Goal: Information Seeking & Learning: Learn about a topic

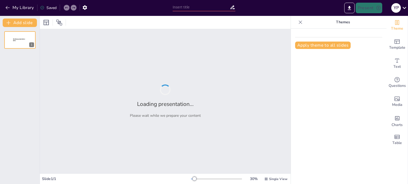
type input "Основи мікробіології для кухарів: Важливість фізіології мікроорганізмів"
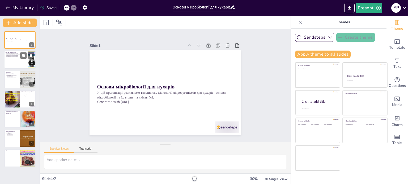
click at [14, 59] on div at bounding box center [20, 60] width 32 height 18
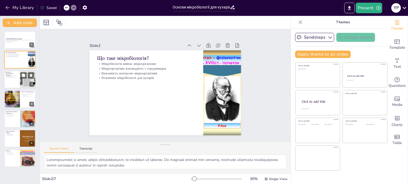
click at [13, 80] on div at bounding box center [20, 80] width 32 height 18
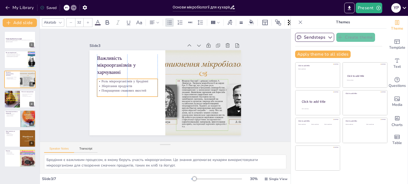
drag, startPoint x: 143, startPoint y: 70, endPoint x: 142, endPoint y: 77, distance: 7.2
click at [162, 93] on p "Роль мікроорганізмів у бродінні" at bounding box center [176, 121] width 29 height 57
click at [21, 99] on div at bounding box center [20, 99] width 32 height 18
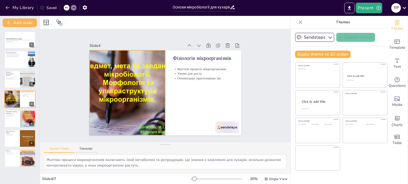
click at [126, 68] on div at bounding box center [194, 112] width 136 height 142
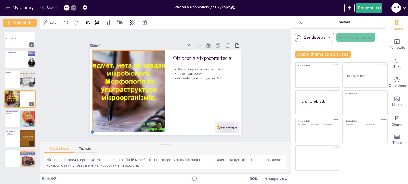
drag, startPoint x: 86, startPoint y: 133, endPoint x: 94, endPoint y: 130, distance: 8.7
click at [93, 130] on div "Фізіологія мікроорганізмів Життєві процеси мікроорганізмів Умови для росту Опти…" at bounding box center [160, 91] width 170 height 165
click at [15, 118] on div at bounding box center [20, 119] width 32 height 18
type textarea "Патогенні мікроорганізми можуть викликати серйозні харчові отруєння. Кухарі пов…"
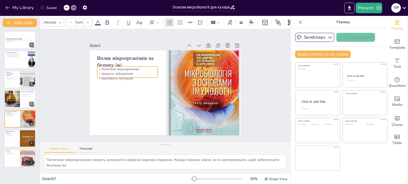
type input "32"
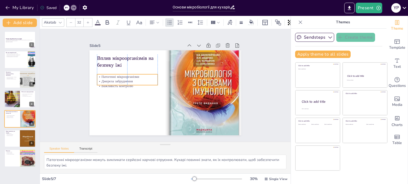
drag, startPoint x: 125, startPoint y: 71, endPoint x: 126, endPoint y: 79, distance: 7.8
click at [153, 78] on p "Джерела забруднення" at bounding box center [161, 48] width 17 height 60
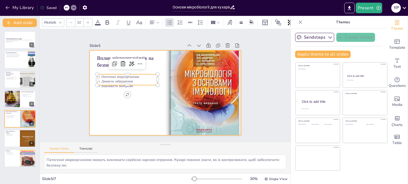
click at [126, 96] on div at bounding box center [167, 93] width 170 height 128
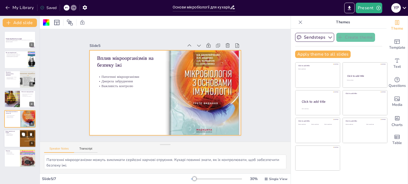
click at [6, 135] on p "Зберігання продуктів" at bounding box center [12, 134] width 13 height 1
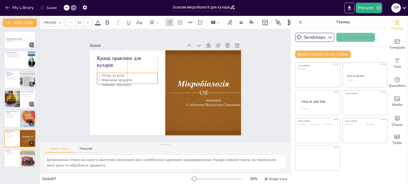
drag, startPoint x: 115, startPoint y: 76, endPoint x: 117, endPoint y: 82, distance: 6.6
click at [167, 80] on p "Навчання персоналу" at bounding box center [181, 51] width 29 height 57
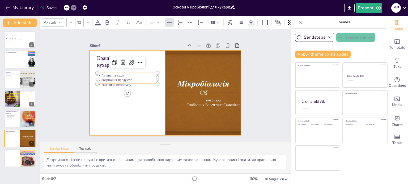
click at [118, 97] on div at bounding box center [165, 78] width 159 height 101
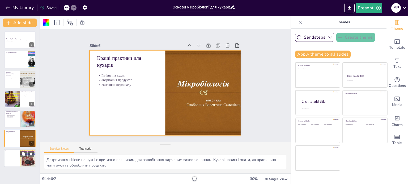
click at [11, 161] on div at bounding box center [20, 159] width 32 height 18
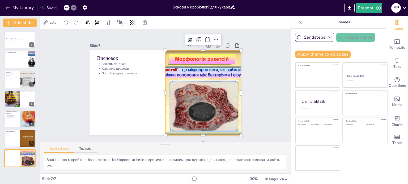
click at [179, 74] on div at bounding box center [200, 70] width 142 height 136
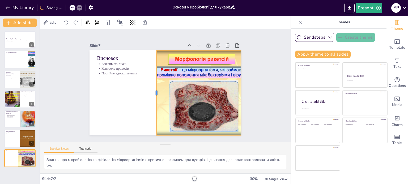
drag, startPoint x: 159, startPoint y: 92, endPoint x: 151, endPoint y: 89, distance: 9.1
click at [151, 80] on div at bounding box center [158, 73] width 85 height 13
click at [222, 144] on div at bounding box center [181, 159] width 82 height 30
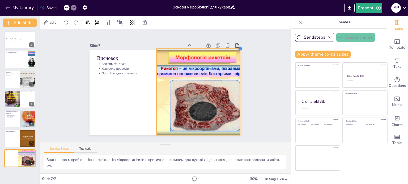
click at [200, 49] on div "Висновок Важливість знань Контроль процесів Постійне вдосконалення" at bounding box center [157, 86] width 85 height 152
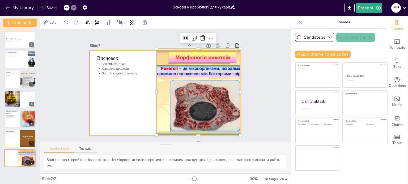
click at [115, 96] on div at bounding box center [158, 82] width 139 height 173
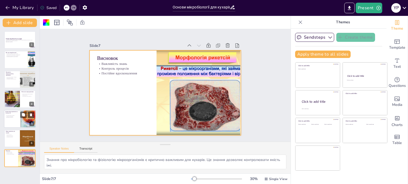
drag, startPoint x: 18, startPoint y: 121, endPoint x: 12, endPoint y: 111, distance: 11.5
click at [17, 120] on div at bounding box center [20, 119] width 32 height 18
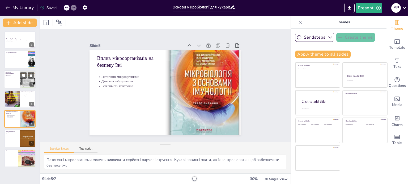
click at [17, 85] on div at bounding box center [20, 80] width 32 height 18
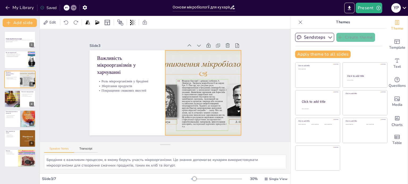
click at [197, 87] on div at bounding box center [130, 102] width 142 height 136
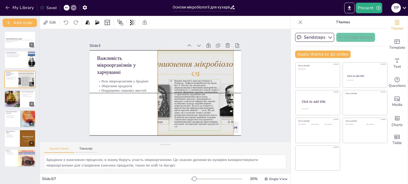
drag, startPoint x: 183, startPoint y: 109, endPoint x: 177, endPoint y: 110, distance: 5.9
click at [177, 110] on div at bounding box center [134, 88] width 134 height 116
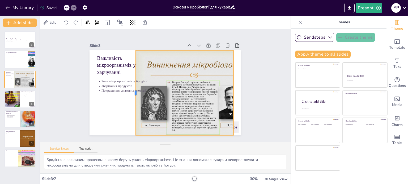
drag, startPoint x: 153, startPoint y: 90, endPoint x: 131, endPoint y: 86, distance: 22.4
click at [148, 86] on div at bounding box center [181, 57] width 66 height 60
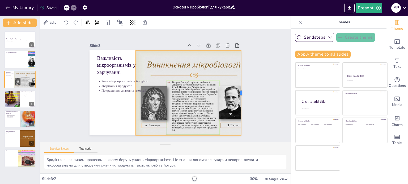
drag, startPoint x: 230, startPoint y: 90, endPoint x: 237, endPoint y: 91, distance: 7.7
click at [198, 19] on div at bounding box center [156, 8] width 84 height 22
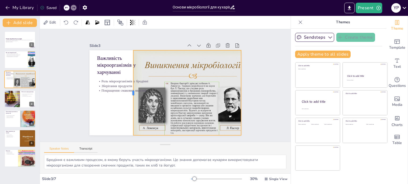
click at [141, 101] on div at bounding box center [182, 116] width 82 height 30
click at [253, 90] on div "Slide 1 Основи мікробіології для кухарів У цій презентації розглянемо важливіст…" at bounding box center [165, 85] width 185 height 273
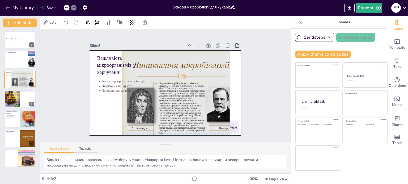
drag, startPoint x: 186, startPoint y: 103, endPoint x: 175, endPoint y: 102, distance: 11.2
click at [175, 102] on div at bounding box center [154, 101] width 92 height 119
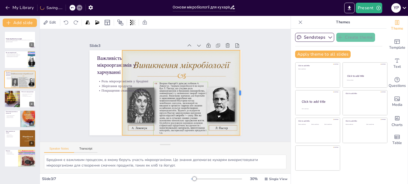
drag, startPoint x: 227, startPoint y: 90, endPoint x: 237, endPoint y: 89, distance: 10.2
click at [126, 89] on div at bounding box center [99, 124] width 54 height 71
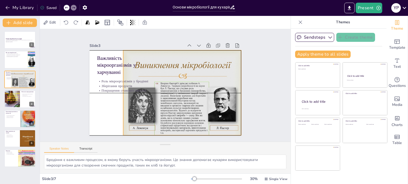
click at [201, 108] on div at bounding box center [144, 87] width 151 height 145
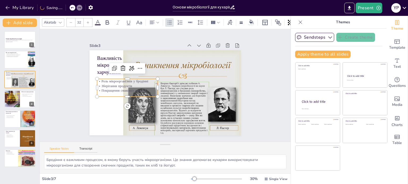
click at [149, 93] on p "Зберігання продуктів" at bounding box center [157, 123] width 17 height 60
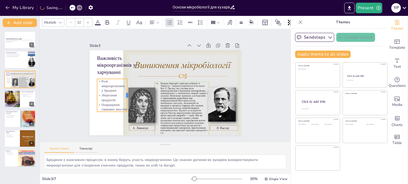
drag, startPoint x: 155, startPoint y: 86, endPoint x: 125, endPoint y: 90, distance: 30.8
click at [155, 57] on div at bounding box center [171, 48] width 32 height 17
drag, startPoint x: 95, startPoint y: 84, endPoint x: 89, endPoint y: 85, distance: 6.1
click at [186, 58] on p "Роль мікроорганізмів у бродінні" at bounding box center [201, 42] width 31 height 32
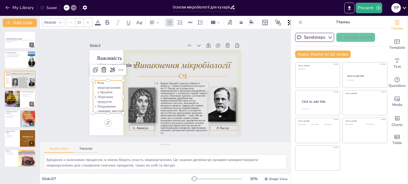
click at [246, 102] on div "Slide 1 Основи мікробіології для кухарів У цій презентації розглянемо важливіст…" at bounding box center [165, 85] width 207 height 177
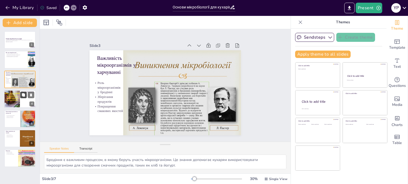
click at [23, 98] on button at bounding box center [23, 95] width 6 height 6
type textarea "Життєві процеси мікроорганізмів включають їхній метаболізм та репродукцію. Це з…"
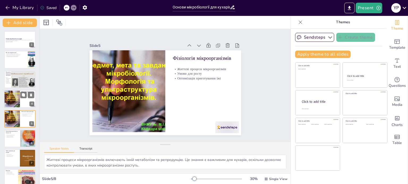
scroll to position [7, 0]
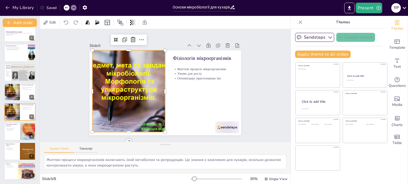
click at [136, 110] on div at bounding box center [148, 52] width 112 height 129
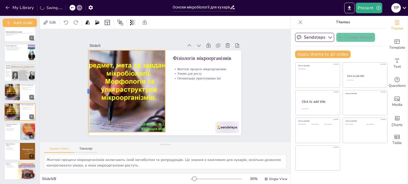
drag, startPoint x: 88, startPoint y: 91, endPoint x: 84, endPoint y: 91, distance: 4.0
click at [84, 91] on div "Slide 1 Основи мікробіології для кухарів У цій презентації розглянемо важливіст…" at bounding box center [164, 85] width 205 height 187
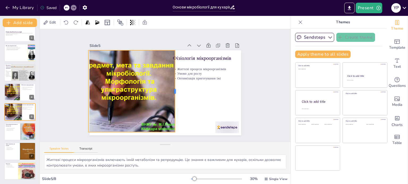
drag, startPoint x: 162, startPoint y: 90, endPoint x: 172, endPoint y: 89, distance: 9.8
click at [172, 89] on div at bounding box center [157, 74] width 45 height 73
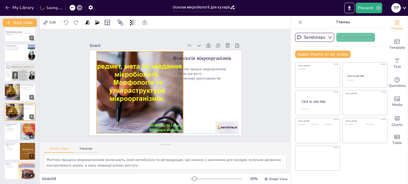
drag, startPoint x: 147, startPoint y: 88, endPoint x: 155, endPoint y: 87, distance: 8.3
click at [155, 87] on div at bounding box center [159, 113] width 119 height 133
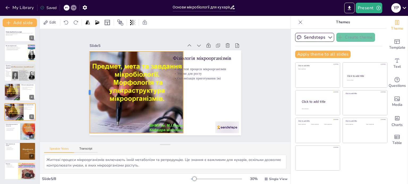
drag, startPoint x: 92, startPoint y: 91, endPoint x: 85, endPoint y: 92, distance: 7.0
click at [131, 161] on div at bounding box center [172, 163] width 82 height 4
click at [170, 72] on p "Умови для росту" at bounding box center [161, 46] width 17 height 60
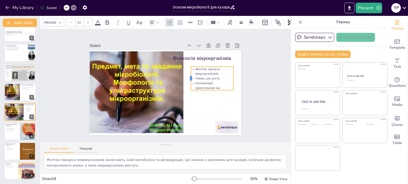
drag, startPoint x: 168, startPoint y: 72, endPoint x: 186, endPoint y: 80, distance: 19.7
click at [153, 90] on div at bounding box center [147, 101] width 14 height 23
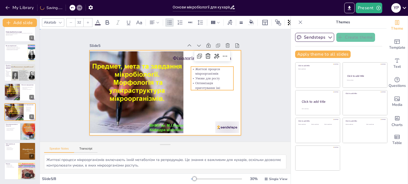
click at [192, 113] on div at bounding box center [170, 80] width 170 height 165
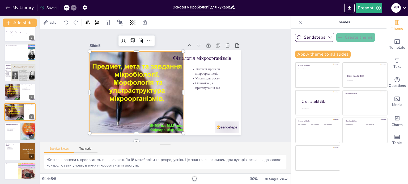
click at [155, 105] on div at bounding box center [157, 114] width 126 height 136
click at [132, 131] on div at bounding box center [138, 95] width 118 height 93
click at [80, 115] on div "Slide 1 Основи мікробіології для кухарів У цій презентації розглянемо важливіст…" at bounding box center [165, 85] width 191 height 118
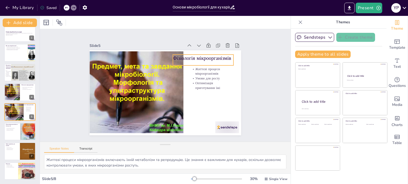
click at [145, 65] on p "Фізіологія мікроорганізмів" at bounding box center [118, 85] width 53 height 41
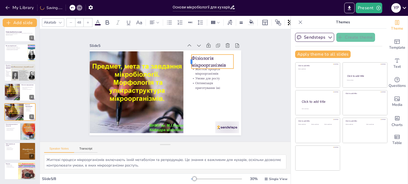
drag, startPoint x: 168, startPoint y: 58, endPoint x: 187, endPoint y: 56, distance: 18.7
click at [187, 109] on div at bounding box center [186, 112] width 15 height 6
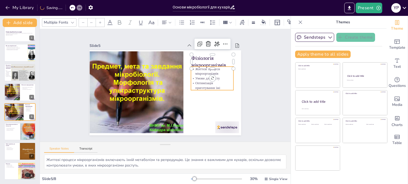
type input "32"
click at [162, 109] on p "Оптимізація приготування їжі" at bounding box center [151, 130] width 22 height 43
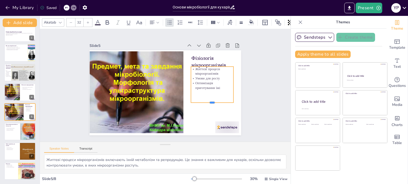
click at [203, 100] on div "Фізіологія мікроорганізмів Життєві процеси мікроорганізмів Умови для росту Опти…" at bounding box center [160, 80] width 170 height 165
drag, startPoint x: 207, startPoint y: 64, endPoint x: 208, endPoint y: 71, distance: 6.1
click at [208, 71] on div at bounding box center [213, 75] width 43 height 9
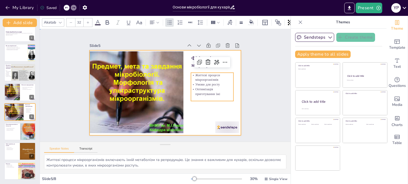
click at [194, 115] on div at bounding box center [164, 78] width 159 height 101
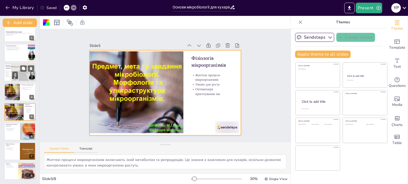
click at [14, 70] on div at bounding box center [23, 73] width 25 height 19
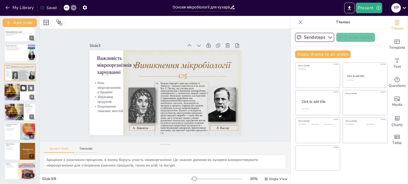
scroll to position [0, 0]
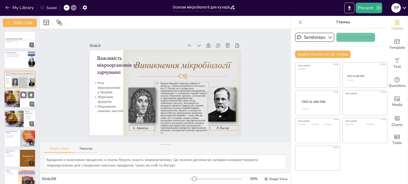
click at [20, 99] on div at bounding box center [20, 99] width 32 height 18
type textarea "Життєві процеси мікроорганізмів включають їхній метаболізм та репродукцію. Це з…"
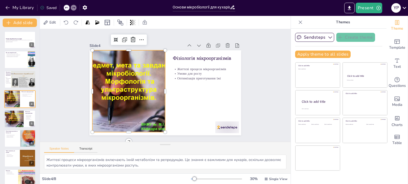
click at [92, 92] on div at bounding box center [128, 80] width 129 height 112
drag, startPoint x: 86, startPoint y: 90, endPoint x: 81, endPoint y: 89, distance: 5.5
click at [126, 91] on div at bounding box center [194, 62] width 136 height 126
click at [128, 88] on div at bounding box center [174, 121] width 93 height 118
click at [126, 91] on div at bounding box center [182, 118] width 112 height 129
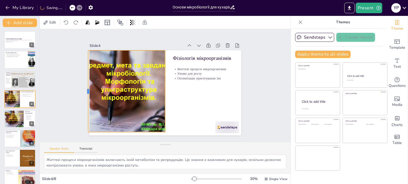
drag, startPoint x: 88, startPoint y: 87, endPoint x: 84, endPoint y: 87, distance: 4.2
click at [172, 44] on div at bounding box center [206, 17] width 69 height 51
click at [153, 72] on p "Умови для росту" at bounding box center [138, 55] width 29 height 57
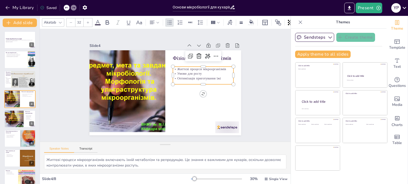
click at [162, 97] on p "Умови для росту" at bounding box center [132, 108] width 59 height 23
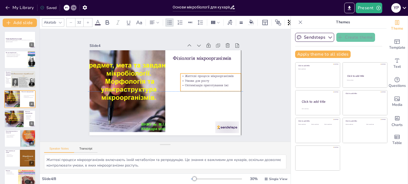
drag, startPoint x: 169, startPoint y: 73, endPoint x: 178, endPoint y: 79, distance: 11.3
click at [154, 77] on p "Умови для росту" at bounding box center [134, 52] width 39 height 52
drag, startPoint x: 175, startPoint y: 80, endPoint x: 187, endPoint y: 80, distance: 11.7
click at [146, 80] on div at bounding box center [141, 80] width 10 height 19
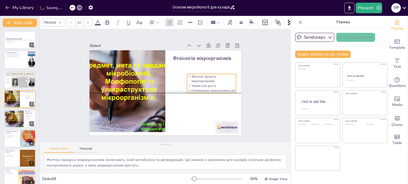
drag, startPoint x: 195, startPoint y: 80, endPoint x: 190, endPoint y: 79, distance: 5.1
click at [190, 86] on p "Життєві процеси мікроорганізмів" at bounding box center [208, 102] width 47 height 33
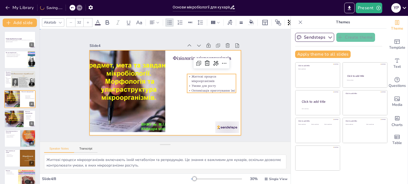
click at [168, 58] on div at bounding box center [172, 86] width 85 height 152
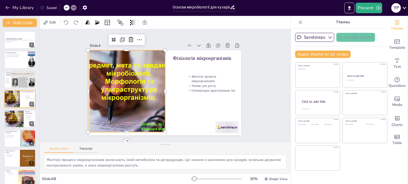
click at [156, 72] on div at bounding box center [128, 83] width 124 height 103
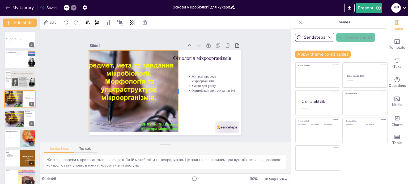
drag, startPoint x: 161, startPoint y: 89, endPoint x: 149, endPoint y: 88, distance: 12.0
click at [156, 92] on div at bounding box center [149, 81] width 13 height 82
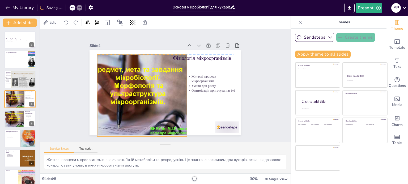
drag, startPoint x: 132, startPoint y: 83, endPoint x: 142, endPoint y: 88, distance: 11.6
click at [142, 88] on div at bounding box center [183, 108] width 112 height 129
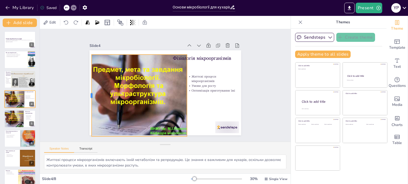
drag, startPoint x: 92, startPoint y: 92, endPoint x: 86, endPoint y: 88, distance: 6.7
click at [183, 115] on div at bounding box center [217, 141] width 69 height 52
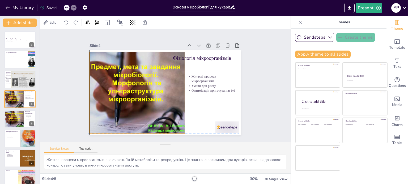
drag, startPoint x: 122, startPoint y: 92, endPoint x: 119, endPoint y: 88, distance: 5.5
click at [119, 88] on div at bounding box center [138, 71] width 136 height 134
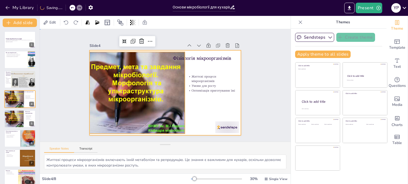
click at [192, 64] on div at bounding box center [171, 90] width 158 height 172
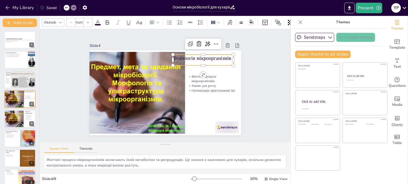
type input "48"
click at [143, 58] on p "Фізіологія мікроорганізмів" at bounding box center [119, 81] width 50 height 46
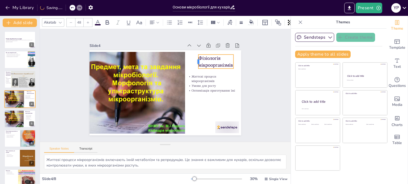
drag, startPoint x: 168, startPoint y: 59, endPoint x: 194, endPoint y: 70, distance: 27.9
click at [194, 70] on div "Фізіологія мікроорганізмів Життєві процеси мікроорганізмів Умови для росту Опти…" at bounding box center [170, 80] width 170 height 165
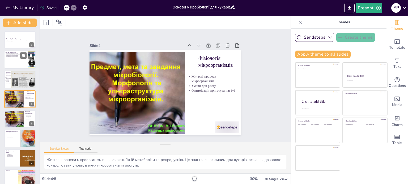
click at [12, 58] on div at bounding box center [20, 60] width 32 height 18
type textarea "Loremipsumdol si ametc adipis elitseddoeiusm, te incididun ut laboree. Do magna…"
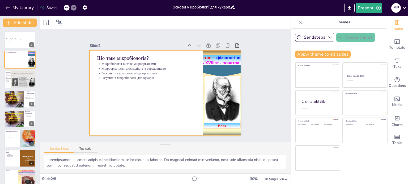
click at [142, 86] on div at bounding box center [157, 86] width 101 height 159
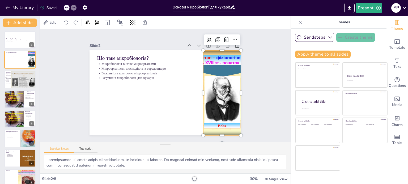
click at [211, 93] on div at bounding box center [160, 28] width 107 height 129
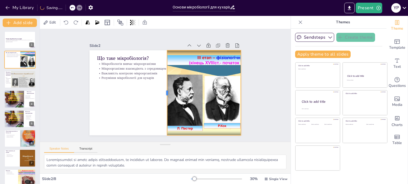
drag, startPoint x: 198, startPoint y: 90, endPoint x: 162, endPoint y: 84, distance: 36.6
click at [162, 84] on div at bounding box center [172, 86] width 85 height 13
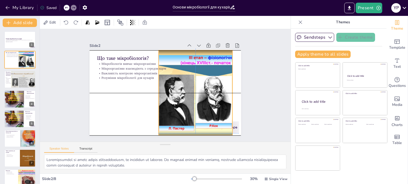
drag, startPoint x: 204, startPoint y: 86, endPoint x: 195, endPoint y: 84, distance: 8.9
click at [195, 84] on div at bounding box center [139, 127] width 124 height 139
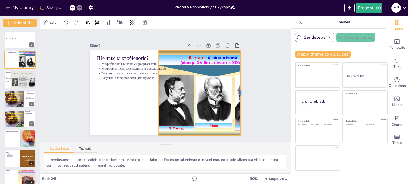
drag, startPoint x: 229, startPoint y: 91, endPoint x: 237, endPoint y: 93, distance: 8.2
click at [237, 110] on div at bounding box center [217, 143] width 60 height 66
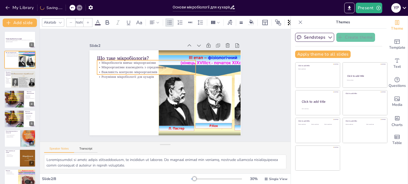
type input "32"
click at [123, 68] on div "Мікробіологія вивчає мікроорганізми Мікроорганізми взаємодіють з середовищем Ва…" at bounding box center [142, 94] width 66 height 95
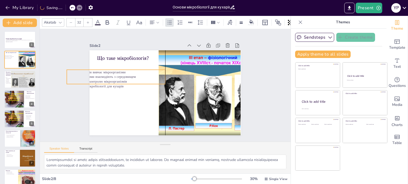
drag, startPoint x: 191, startPoint y: 66, endPoint x: 161, endPoint y: 75, distance: 31.2
click at [161, 75] on div "Що таке мікробіологія? Мікробіологія вивчає мікроорганізми Мікроорганізми взаєм…" at bounding box center [191, 109] width 101 height 112
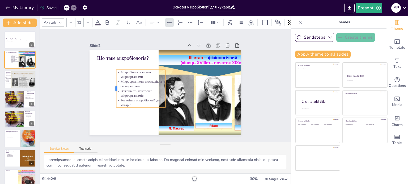
drag, startPoint x: 62, startPoint y: 76, endPoint x: 111, endPoint y: 83, distance: 49.9
click at [186, 107] on div at bounding box center [201, 121] width 31 height 28
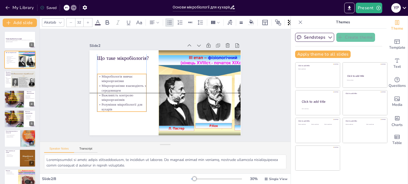
drag, startPoint x: 122, startPoint y: 83, endPoint x: 104, endPoint y: 87, distance: 18.3
click at [142, 103] on p "Мікроорганізми взаємодіють з середовищем" at bounding box center [154, 128] width 24 height 50
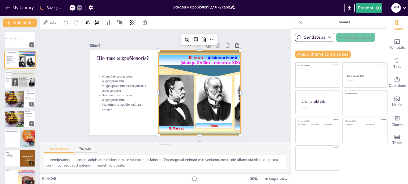
click at [182, 97] on div at bounding box center [152, 133] width 97 height 122
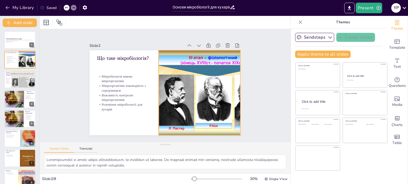
click at [159, 89] on div at bounding box center [172, 37] width 85 height 114
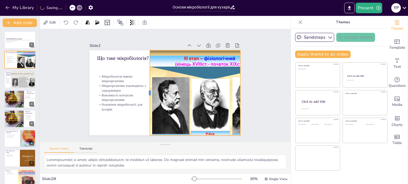
drag, startPoint x: 153, startPoint y: 90, endPoint x: 144, endPoint y: 89, distance: 8.9
click at [144, 89] on div at bounding box center [169, 67] width 71 height 54
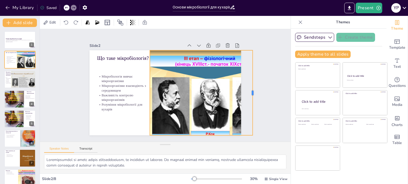
drag, startPoint x: 237, startPoint y: 91, endPoint x: 249, endPoint y: 93, distance: 12.3
click at [124, 107] on div at bounding box center [93, 140] width 60 height 66
drag, startPoint x: 229, startPoint y: 92, endPoint x: 213, endPoint y: 91, distance: 16.5
click at [200, 92] on div at bounding box center [123, 106] width 153 height 151
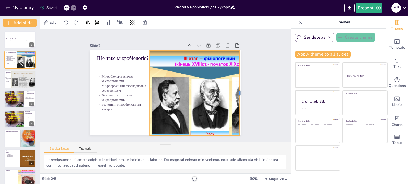
drag, startPoint x: 250, startPoint y: 90, endPoint x: 249, endPoint y: 87, distance: 3.5
click at [99, 90] on div at bounding box center [89, 94] width 22 height 84
click at [259, 83] on div "Slide 1 Основи мікробіології для кухарів У цій презентації розглянемо важливіст…" at bounding box center [165, 85] width 250 height 113
click at [221, 85] on div at bounding box center [172, 40] width 107 height 130
click at [148, 88] on div at bounding box center [153, 73] width 82 height 30
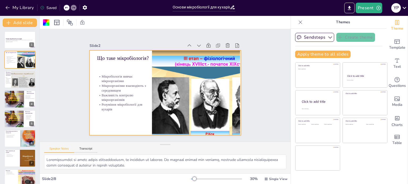
click at [267, 88] on div "Slide 1 Основи мікробіології для кухарів У цій презентації розглянемо важливіст…" at bounding box center [164, 85] width 273 height 223
